Goal: Task Accomplishment & Management: Manage account settings

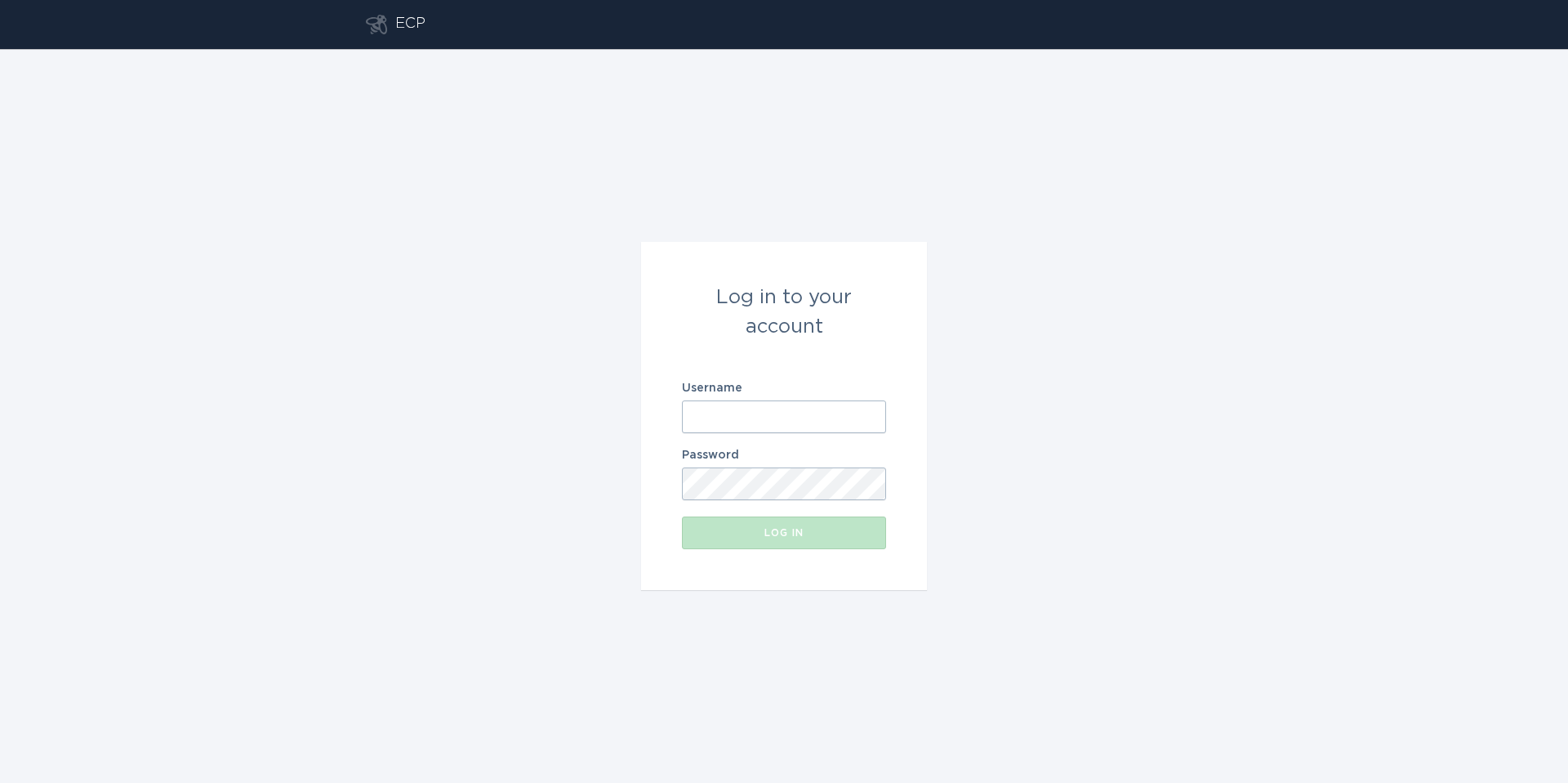
drag, startPoint x: 758, startPoint y: 429, endPoint x: 770, endPoint y: 432, distance: 12.4
click at [758, 429] on input "Username" at bounding box center [784, 417] width 204 height 33
type input "[EMAIL_ADDRESS][DOMAIN_NAME]"
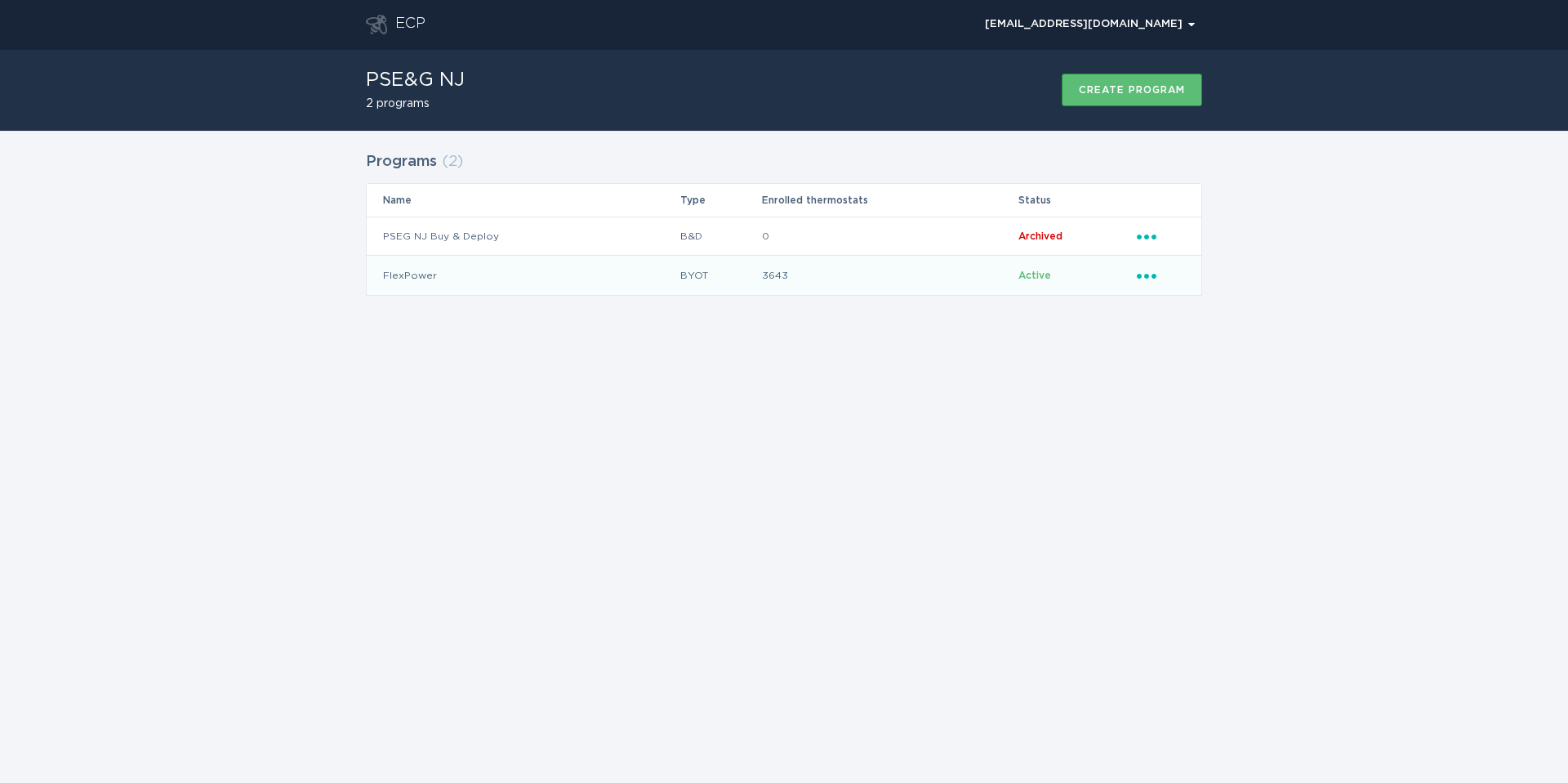
drag, startPoint x: 1153, startPoint y: 272, endPoint x: 1133, endPoint y: 280, distance: 21.5
click at [1152, 272] on icon "Ellipsis" at bounding box center [1148, 273] width 23 height 14
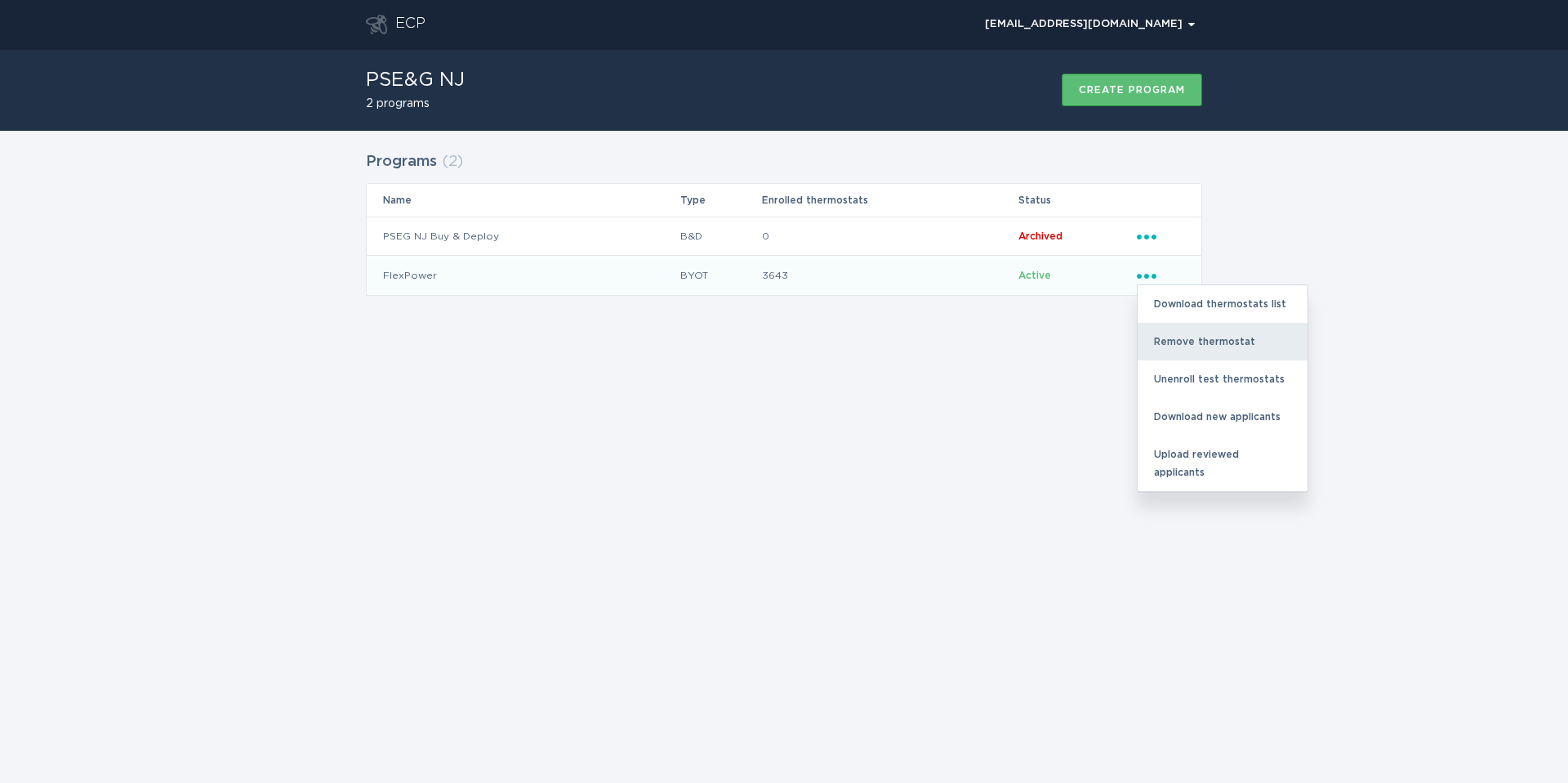
click at [1197, 346] on div "Remove thermostat" at bounding box center [1222, 341] width 170 height 37
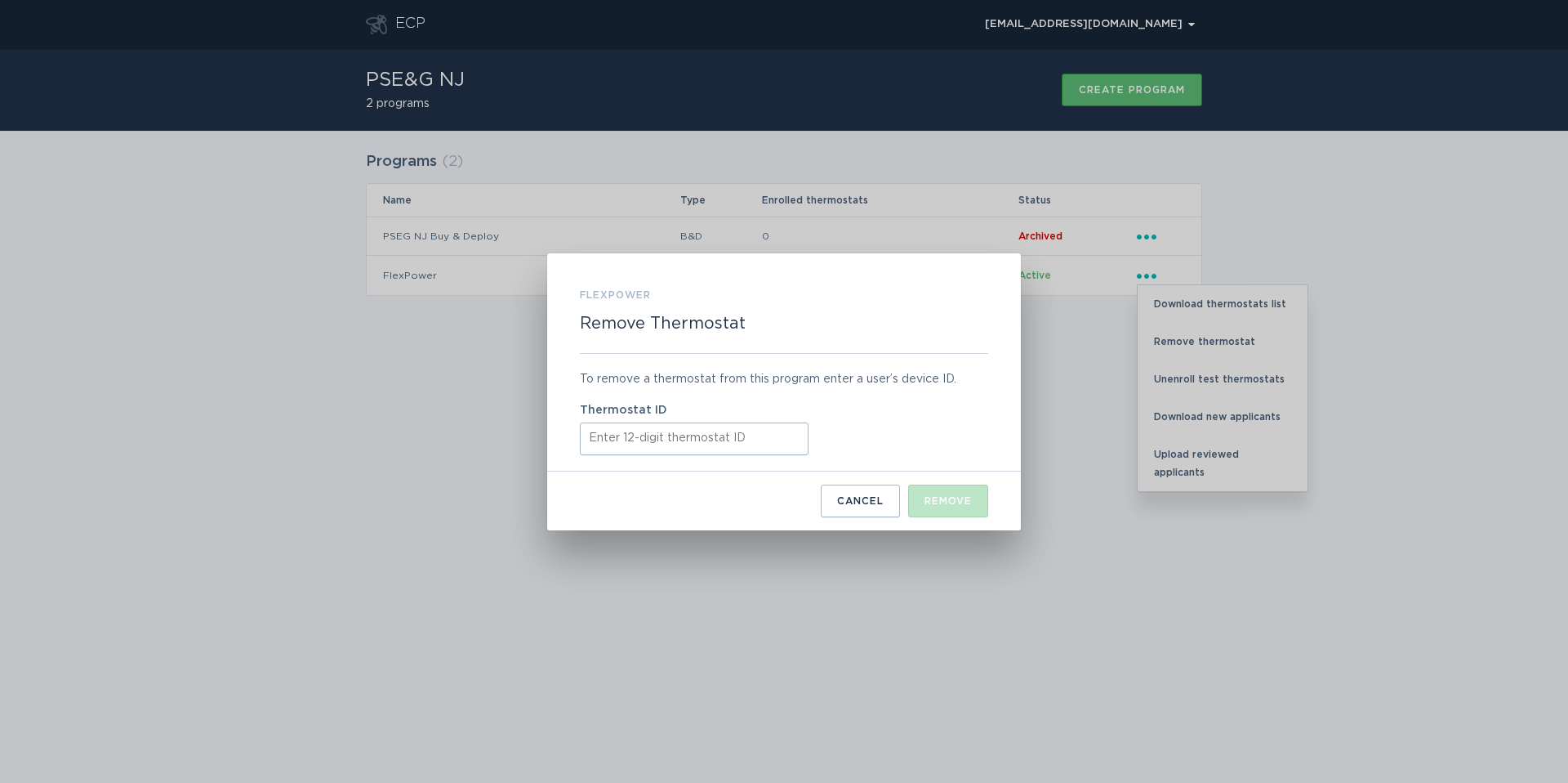
drag, startPoint x: 730, startPoint y: 442, endPoint x: 774, endPoint y: 460, distance: 47.5
click at [730, 442] on input "Thermostat ID" at bounding box center [693, 439] width 228 height 33
paste input "415541804563"
click at [922, 503] on button "Remove" at bounding box center [948, 501] width 80 height 33
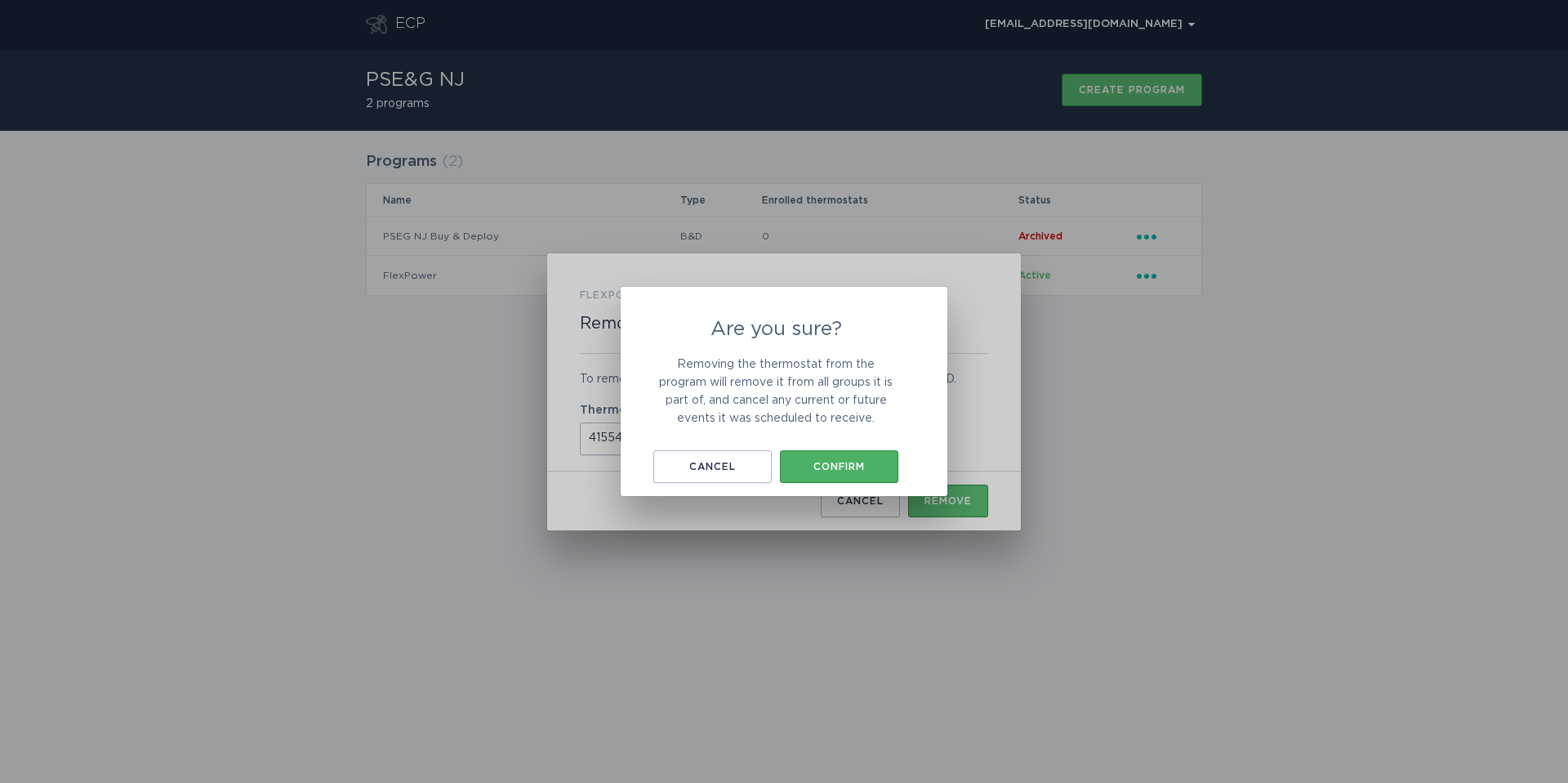
click at [818, 447] on div "Are you sure? Removing the thermostat from the program will remove it from all …" at bounding box center [775, 401] width 245 height 163
drag, startPoint x: 820, startPoint y: 463, endPoint x: 909, endPoint y: 436, distance: 93.0
click at [821, 463] on div "Confirm" at bounding box center [839, 466] width 102 height 10
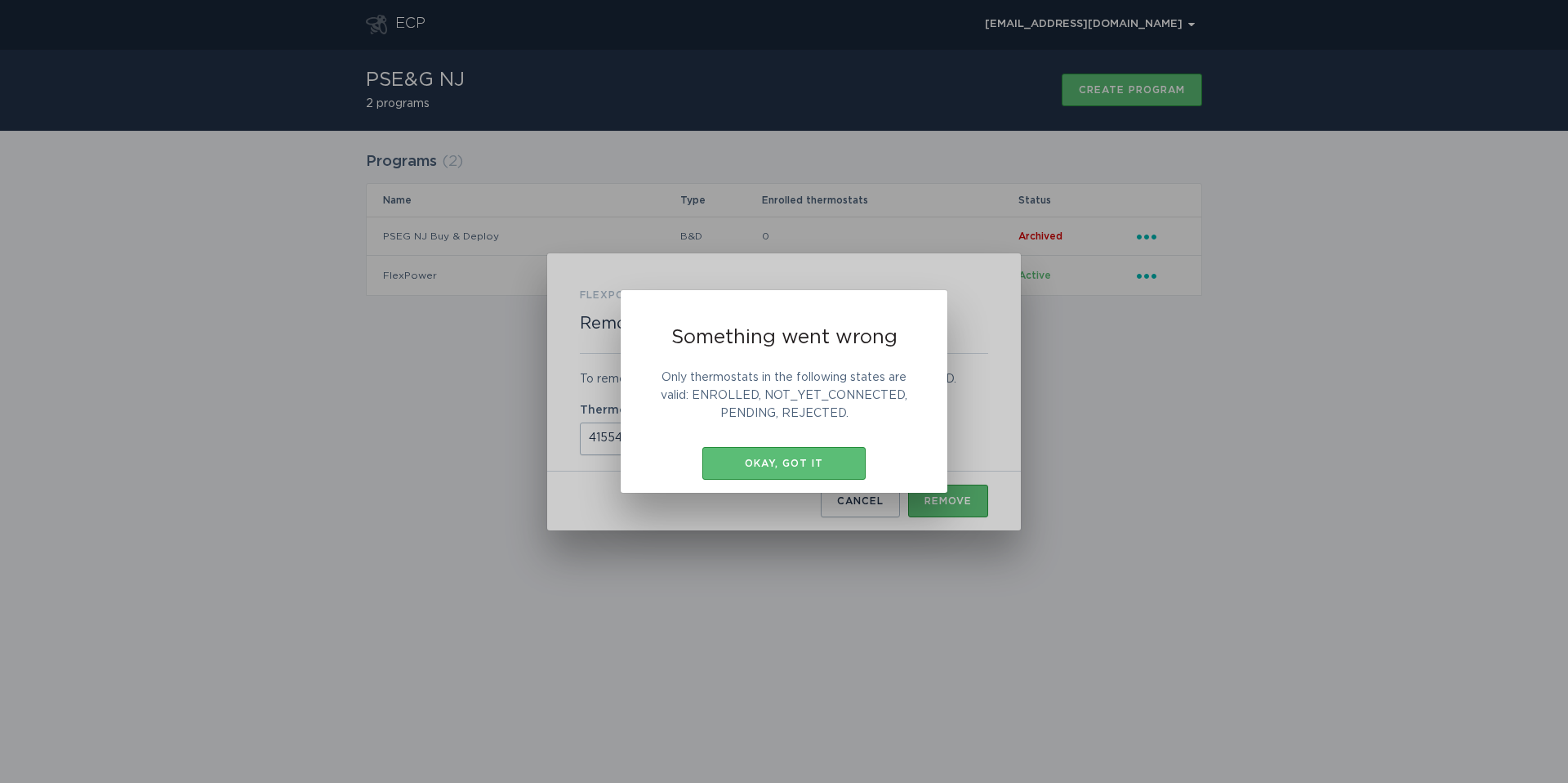
drag, startPoint x: 768, startPoint y: 458, endPoint x: 771, endPoint y: 440, distance: 18.2
click at [769, 458] on div "Okay, got it" at bounding box center [784, 463] width 147 height 10
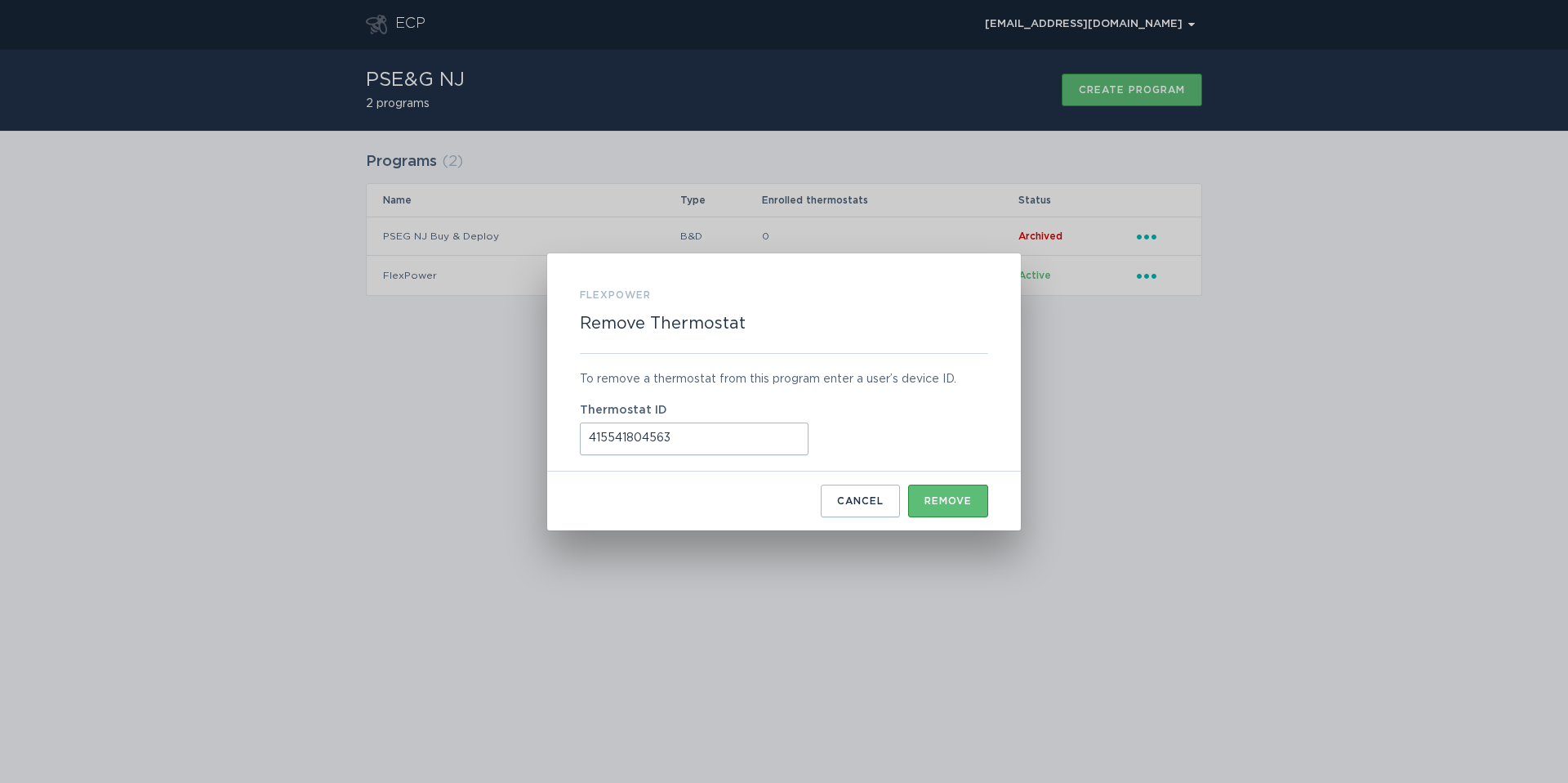
click at [694, 446] on input "415541804563" at bounding box center [693, 439] width 228 height 33
drag, startPoint x: 694, startPoint y: 446, endPoint x: 760, endPoint y: 465, distance: 68.7
click at [694, 446] on input "415541804563" at bounding box center [693, 439] width 228 height 33
paste input "284964230"
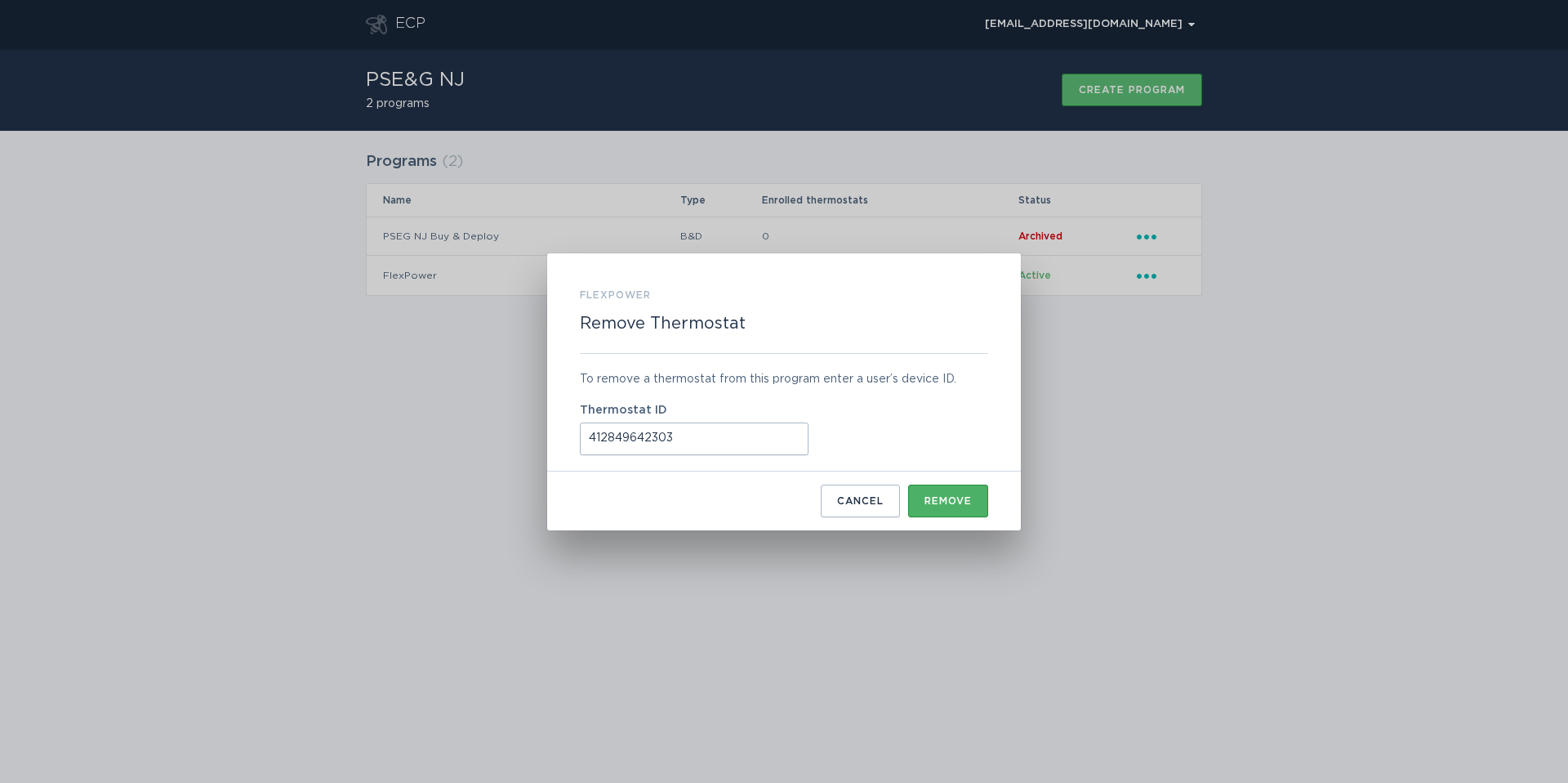
type input "412849642303"
click at [953, 502] on div "Remove" at bounding box center [948, 501] width 47 height 10
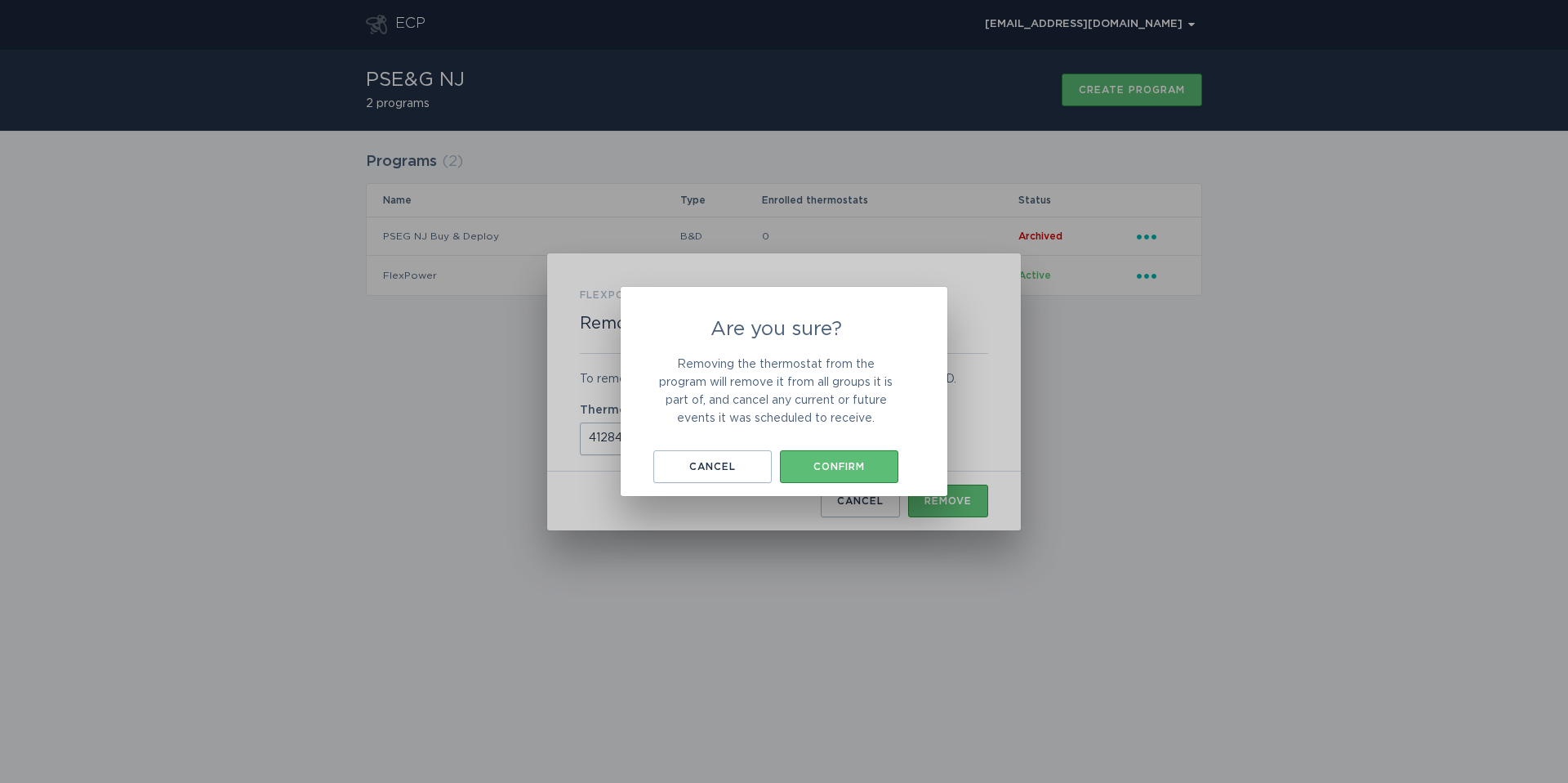
click at [816, 449] on div "Are you sure? Removing the thermostat from the program will remove it from all …" at bounding box center [775, 401] width 245 height 163
click at [824, 465] on div "Confirm" at bounding box center [839, 466] width 102 height 10
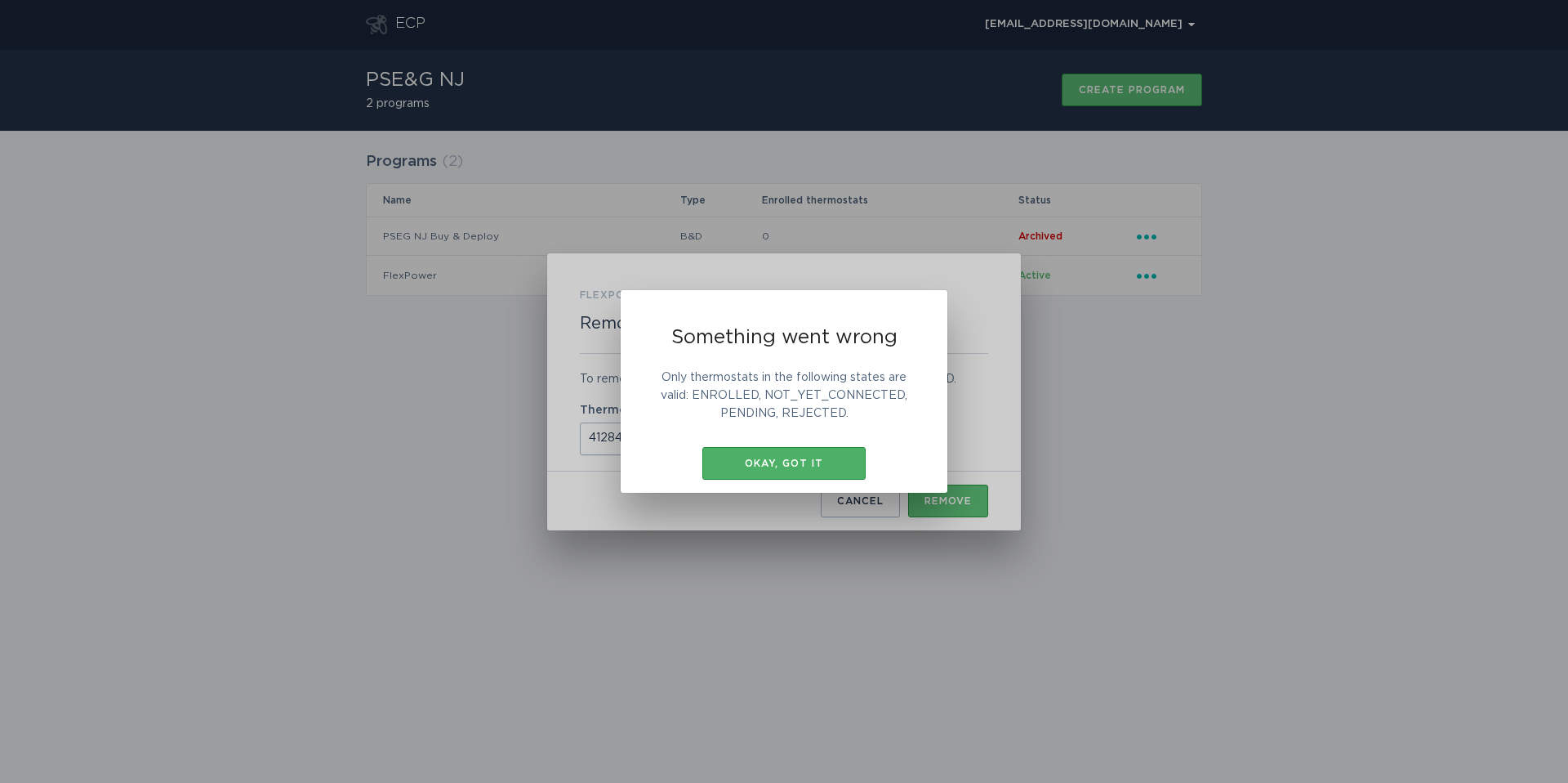
click at [847, 455] on button "Okay, got it" at bounding box center [784, 463] width 163 height 33
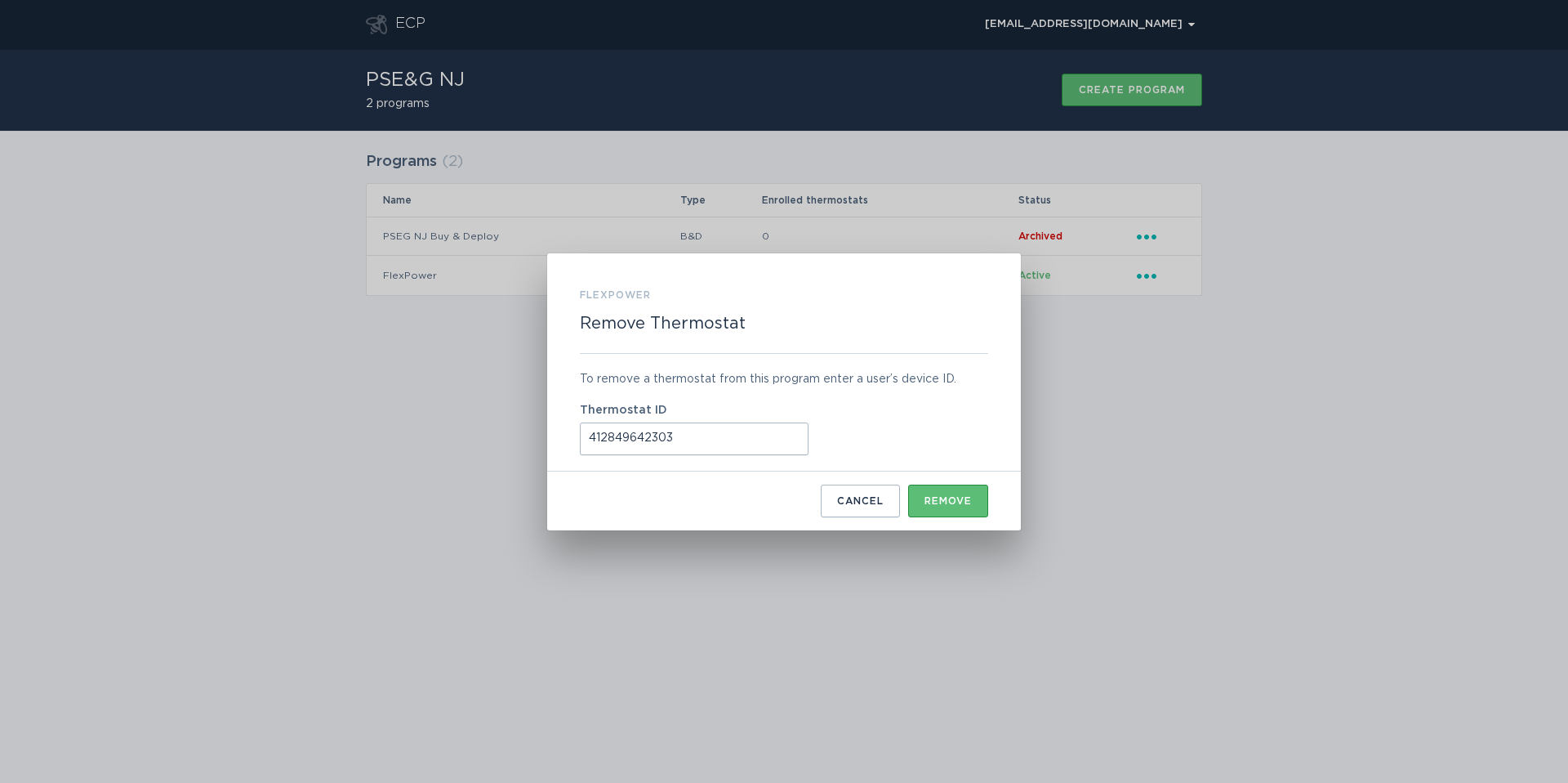
drag, startPoint x: 1191, startPoint y: 399, endPoint x: 1183, endPoint y: 171, distance: 228.1
click at [1195, 390] on div "Something went wrong Only thermostats in the following states are valid: ENROLL…" at bounding box center [784, 392] width 1568 height 783
click at [1149, 5] on div "FlexPower Remove Thermostat To remove a thermostat from this program enter a us…" at bounding box center [784, 392] width 1568 height 783
click at [1149, 20] on div "FlexPower Remove Thermostat To remove a thermostat from this program enter a us…" at bounding box center [784, 392] width 1568 height 783
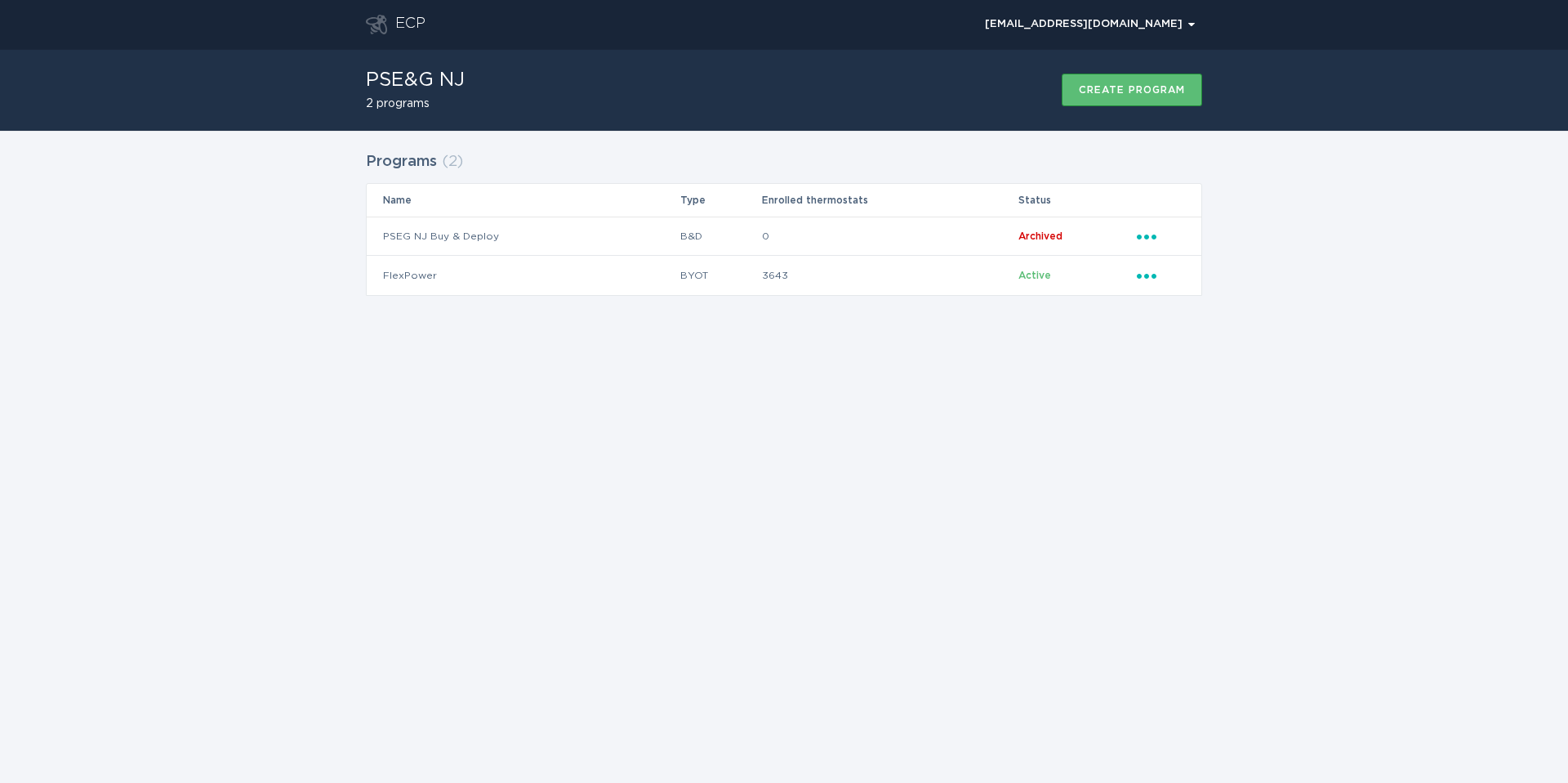
click at [1109, 31] on button "[EMAIL_ADDRESS][DOMAIN_NAME] Chevron" at bounding box center [1089, 24] width 225 height 25
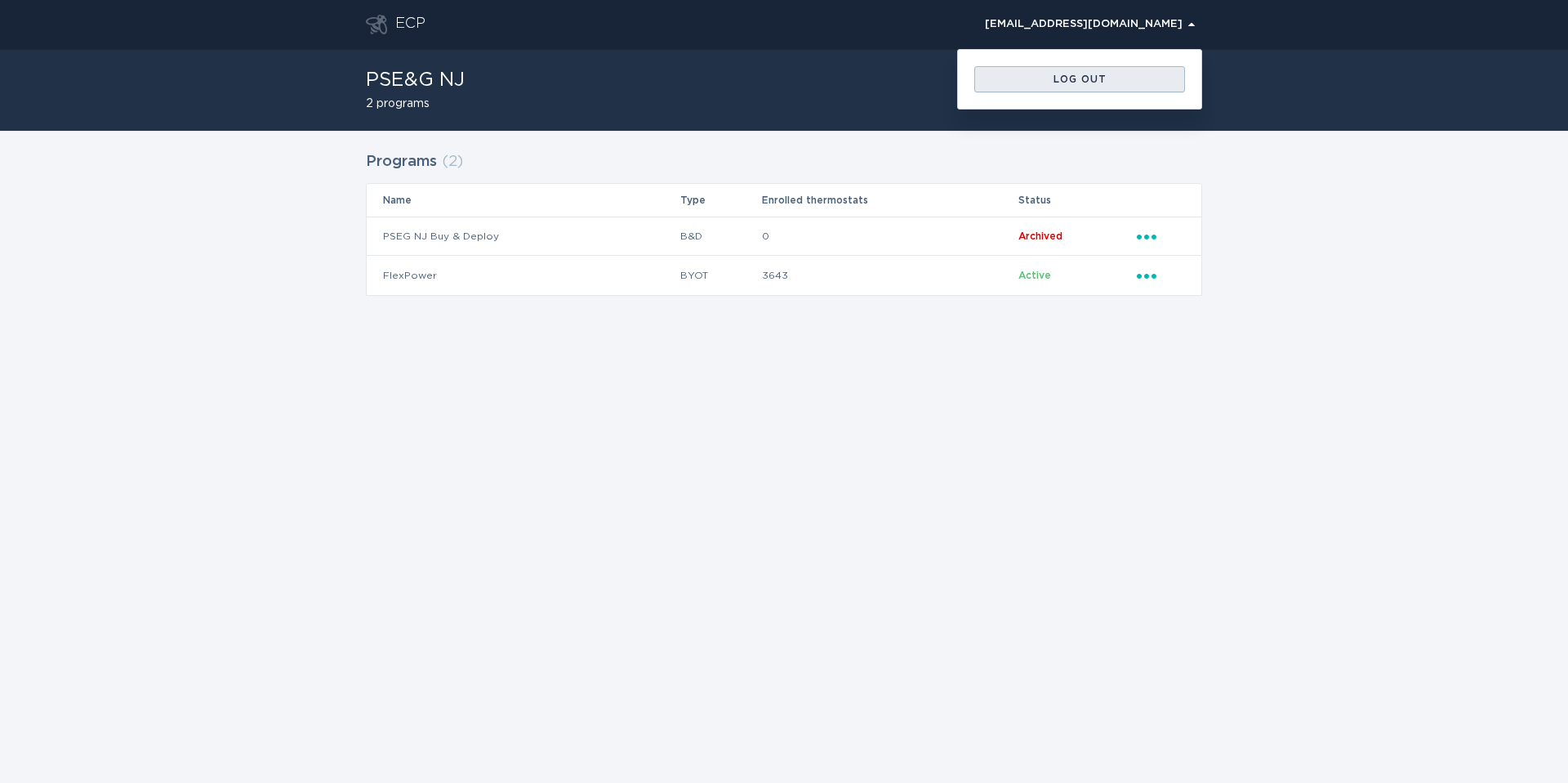
click at [1096, 68] on button "Log out" at bounding box center [1080, 79] width 211 height 26
